Goal: Navigation & Orientation: Find specific page/section

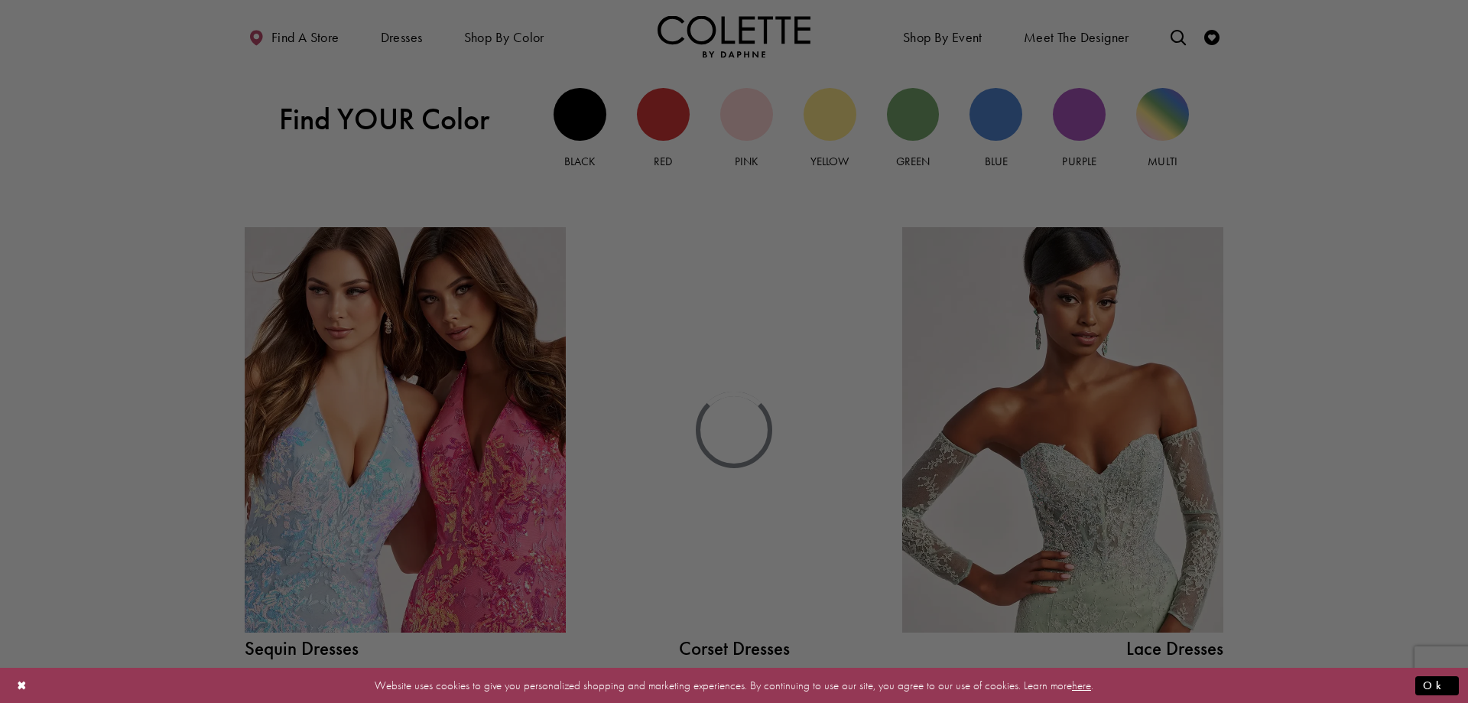
click at [778, 227] on div at bounding box center [741, 355] width 1483 height 710
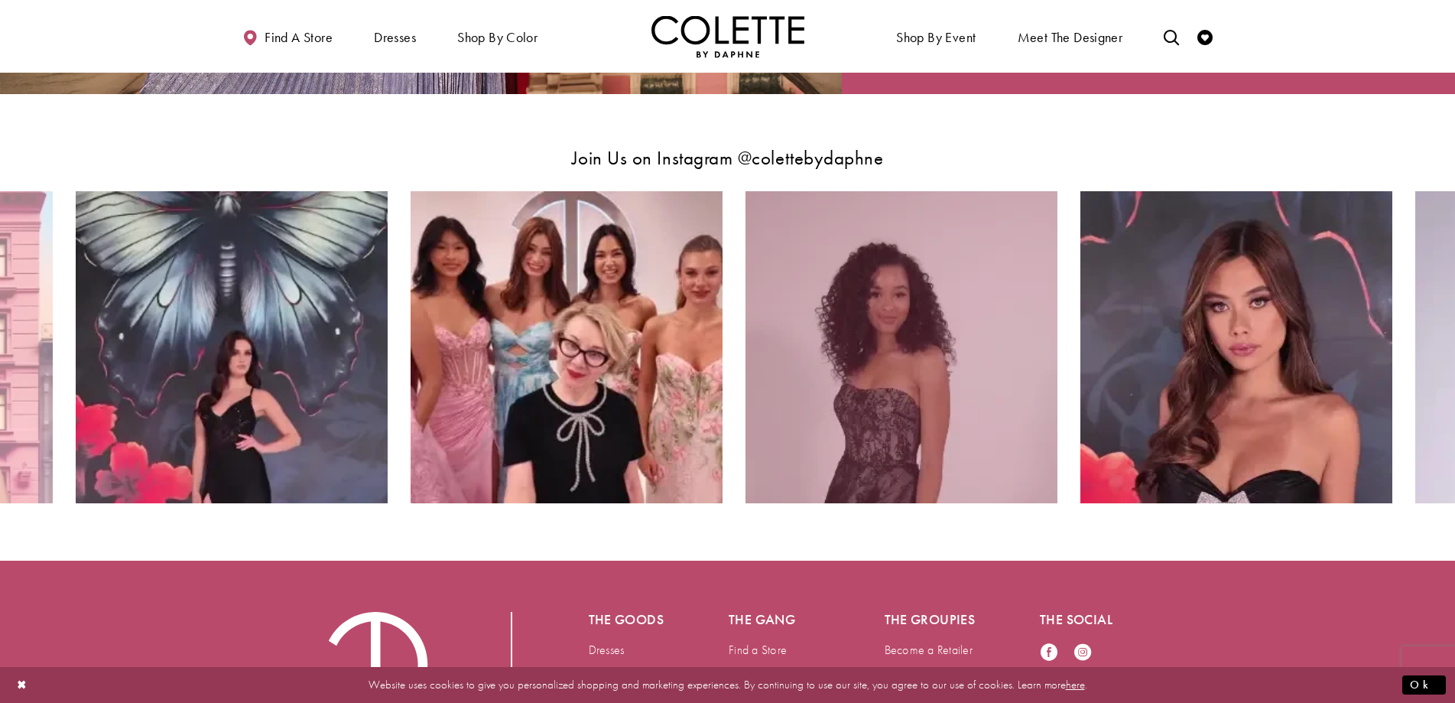
scroll to position [3165, 0]
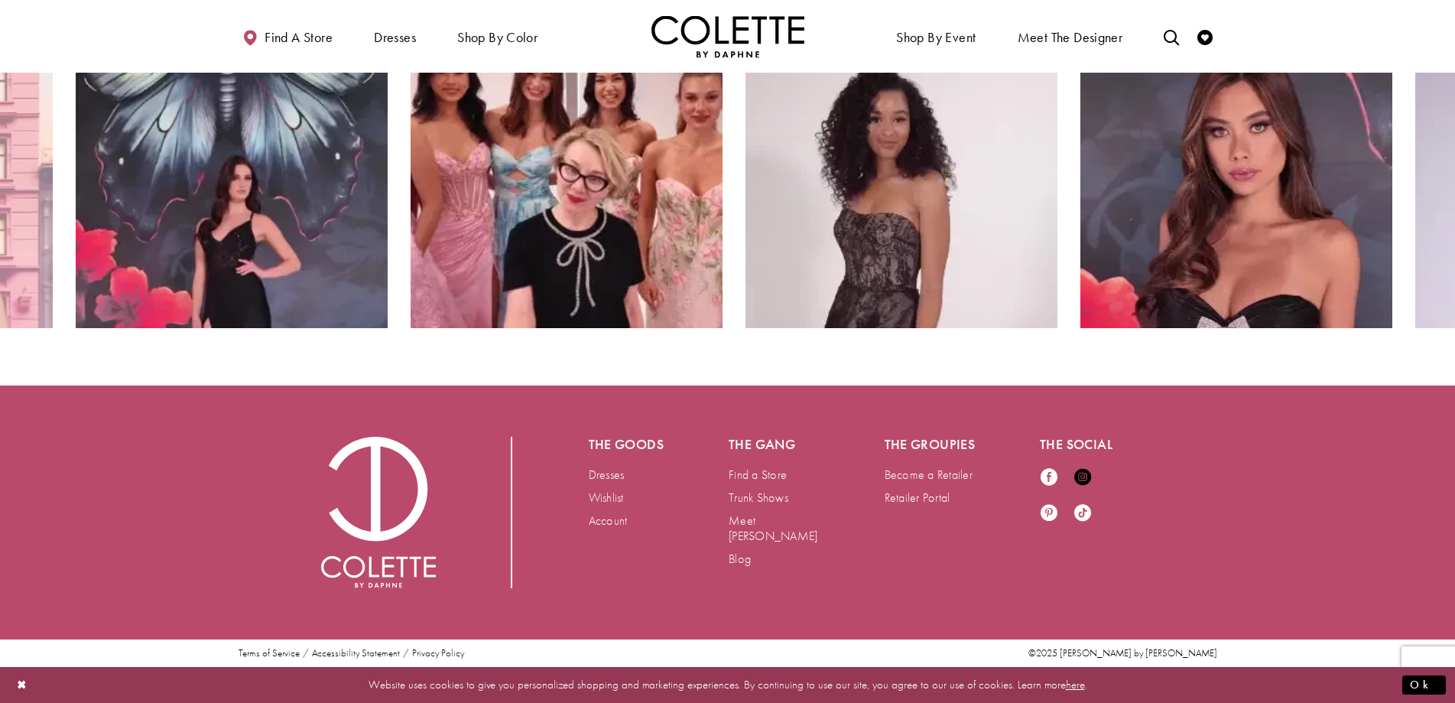
click at [1084, 478] on icon "Visit our Instagram - Opens in new tab" at bounding box center [1082, 476] width 17 height 17
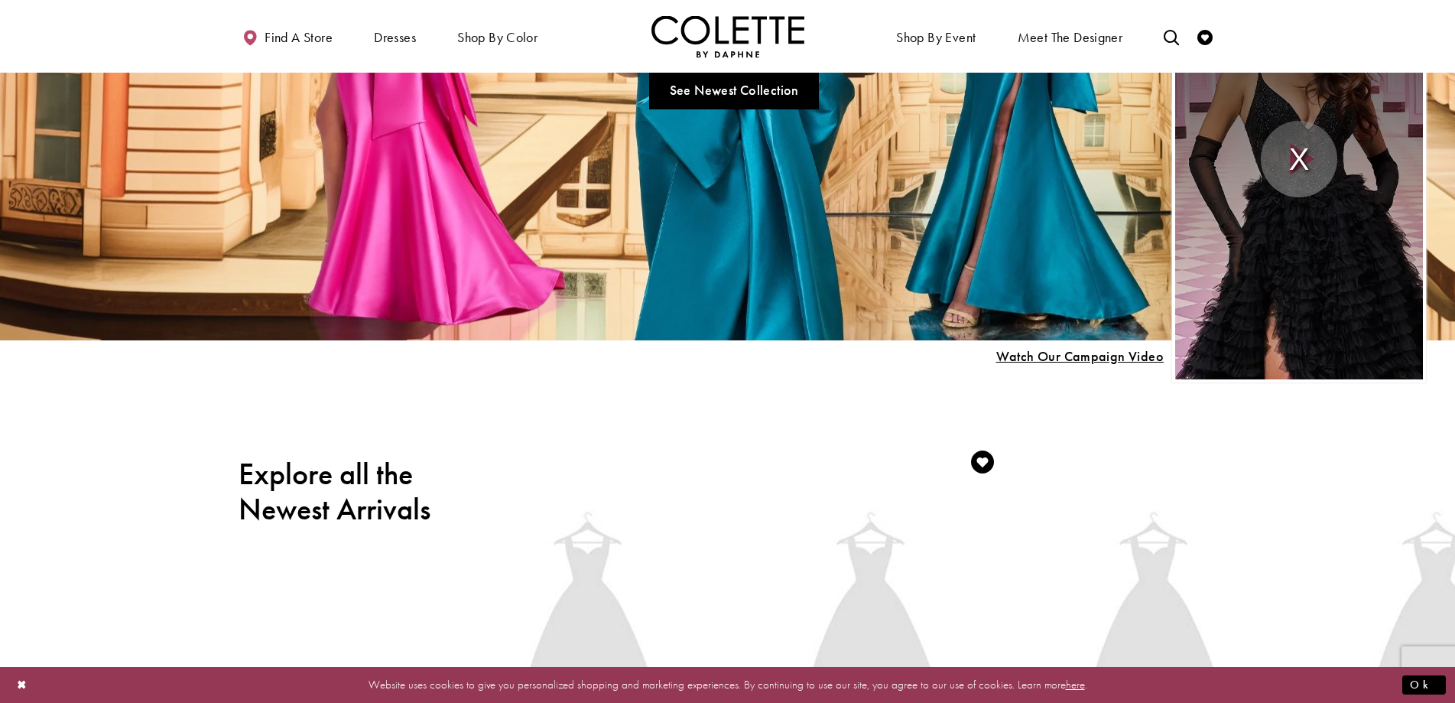
scroll to position [0, 0]
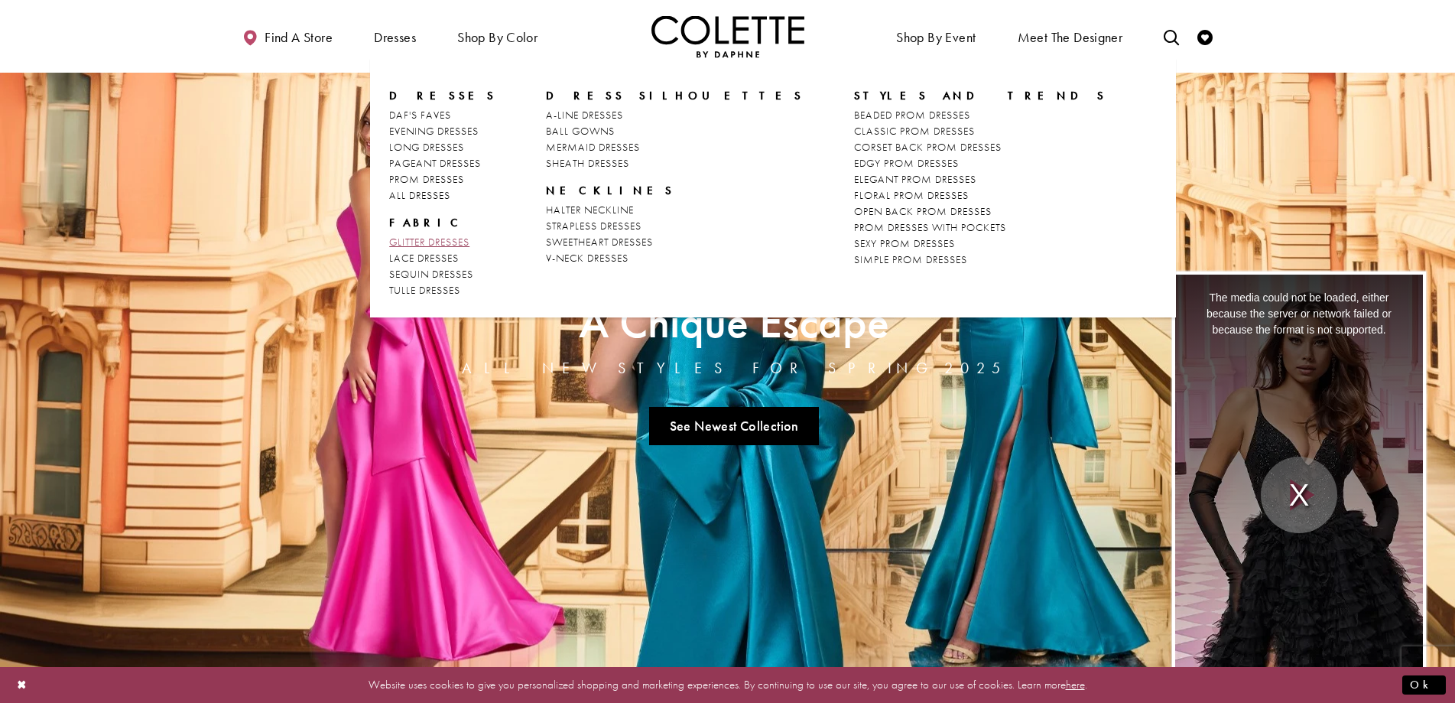
click at [426, 237] on span "GLITTER DRESSES" at bounding box center [429, 242] width 80 height 14
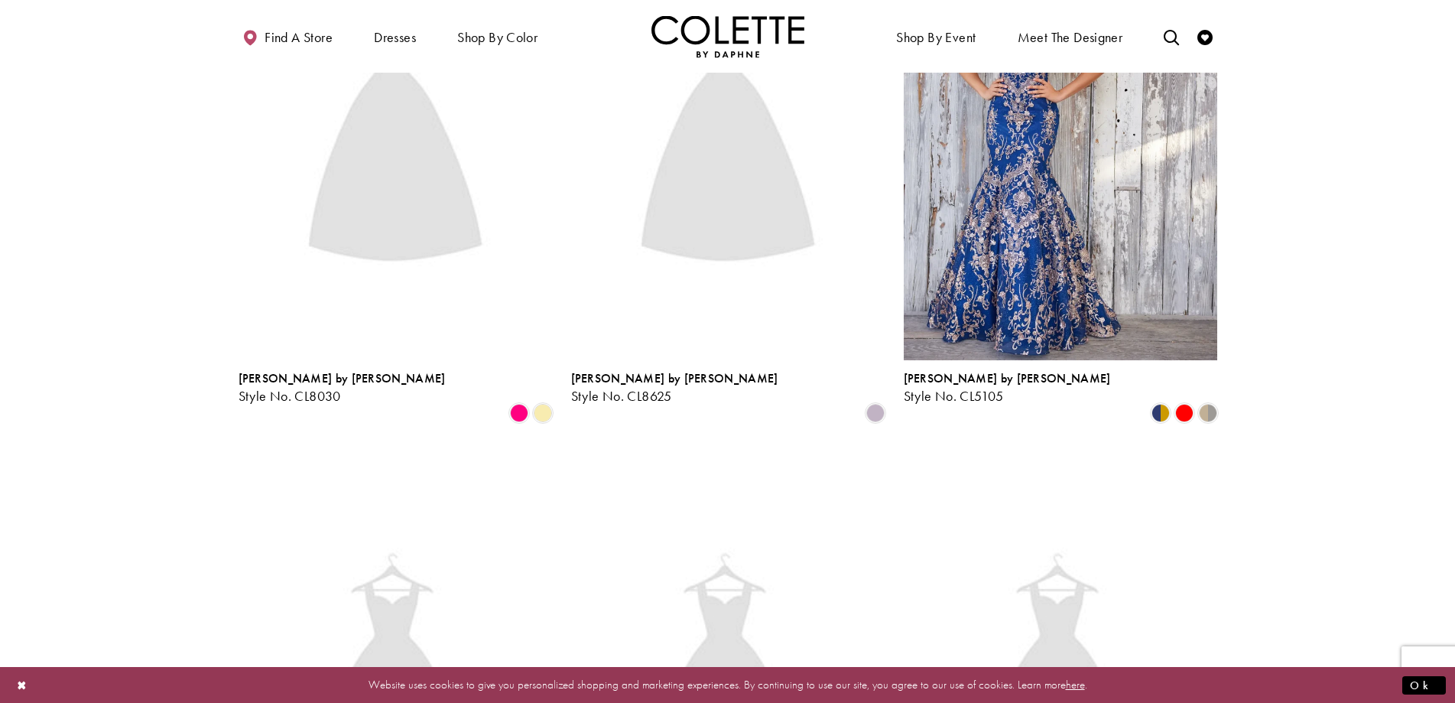
scroll to position [1376, 0]
